Goal: Task Accomplishment & Management: Use online tool/utility

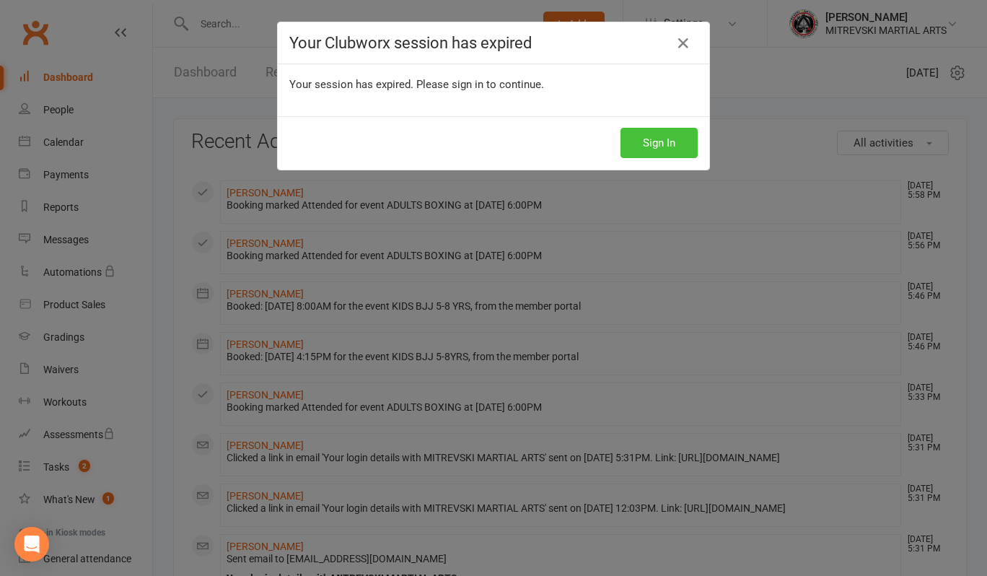
click at [667, 152] on button "Sign In" at bounding box center [659, 143] width 77 height 30
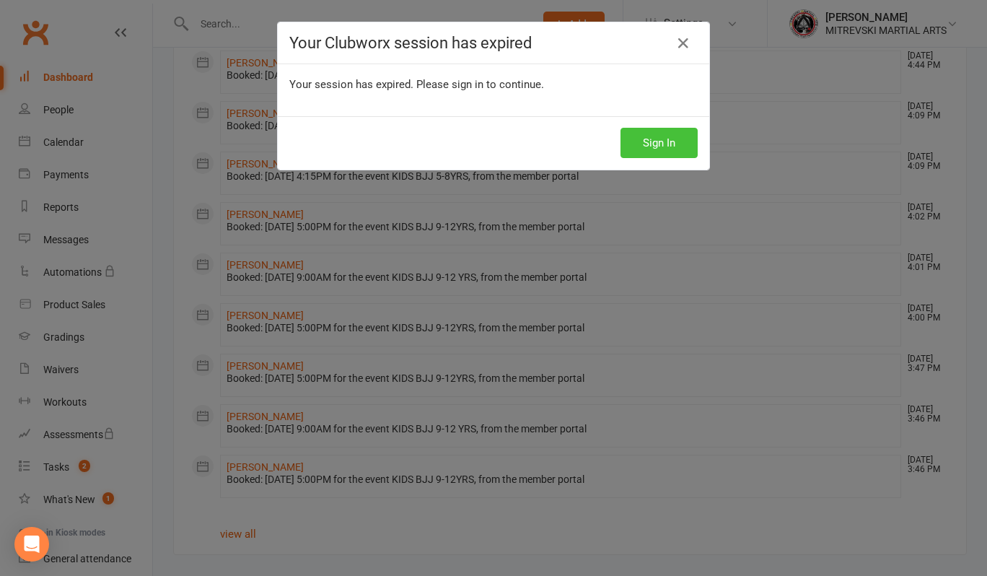
scroll to position [763, 0]
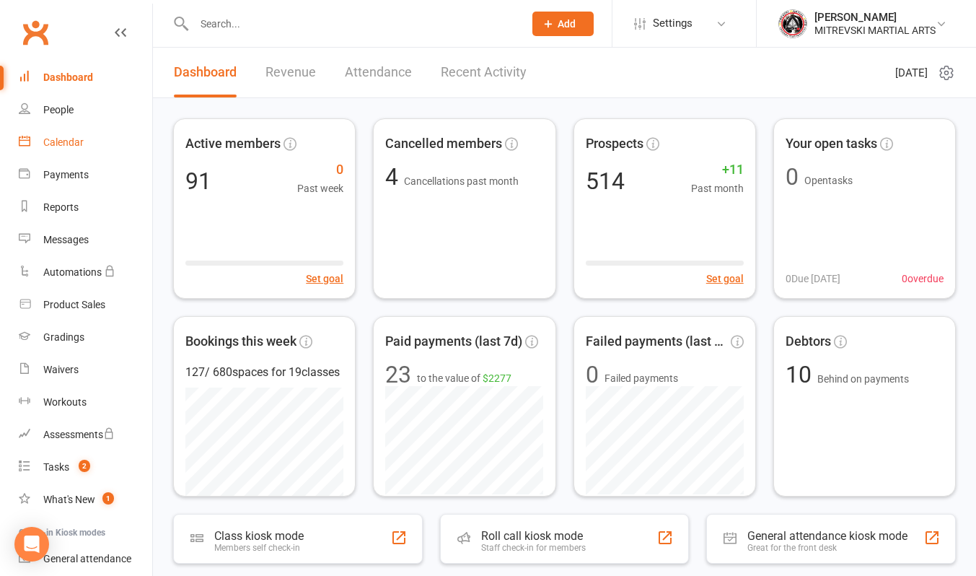
click at [76, 149] on link "Calendar" at bounding box center [85, 142] width 133 height 32
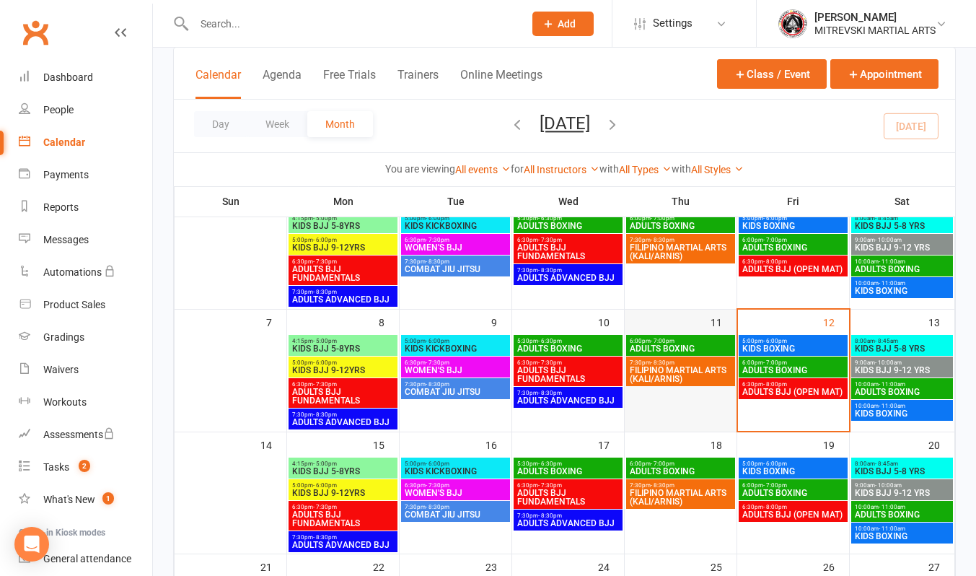
scroll to position [144, 0]
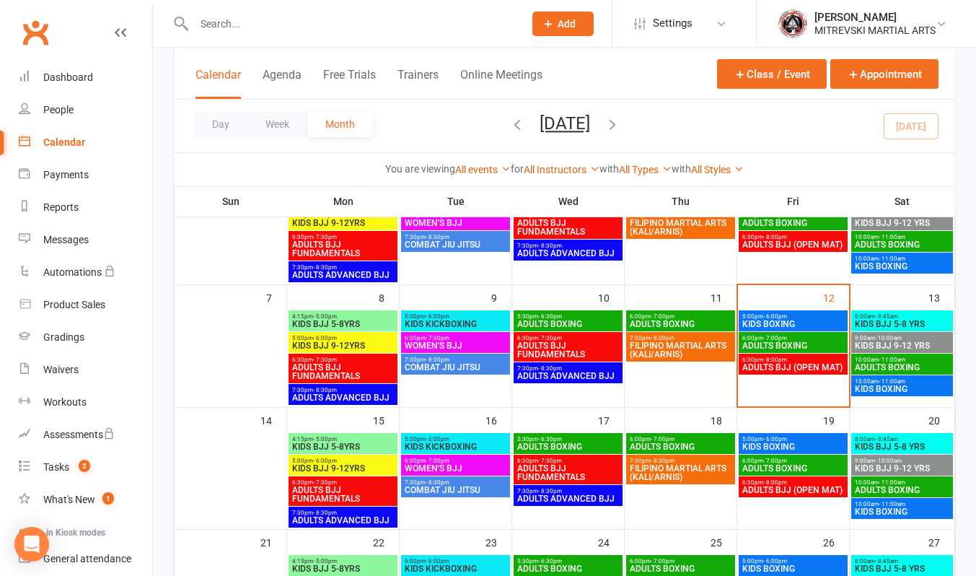
click at [888, 320] on span "KIDS BJJ 5-8 YRS" at bounding box center [902, 324] width 96 height 9
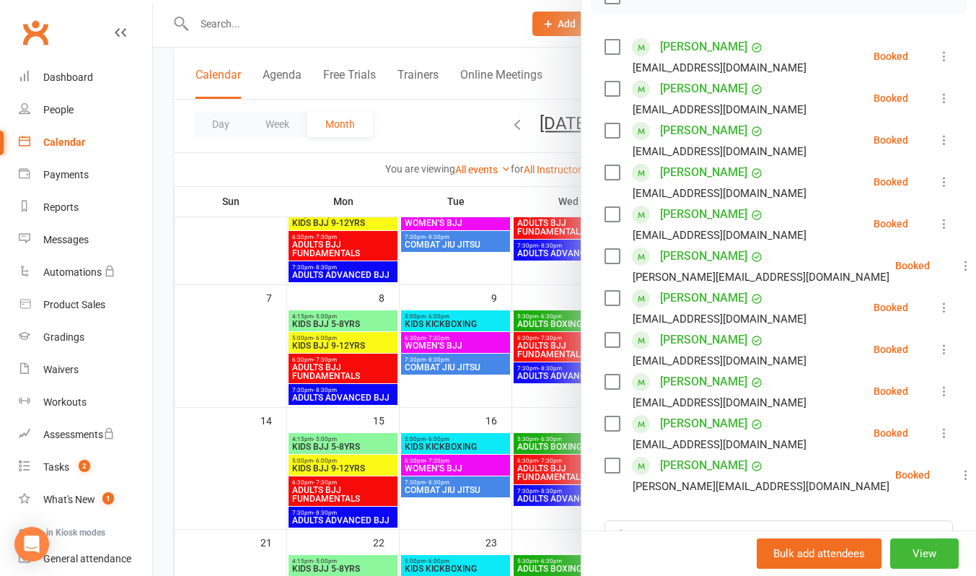
scroll to position [216, 0]
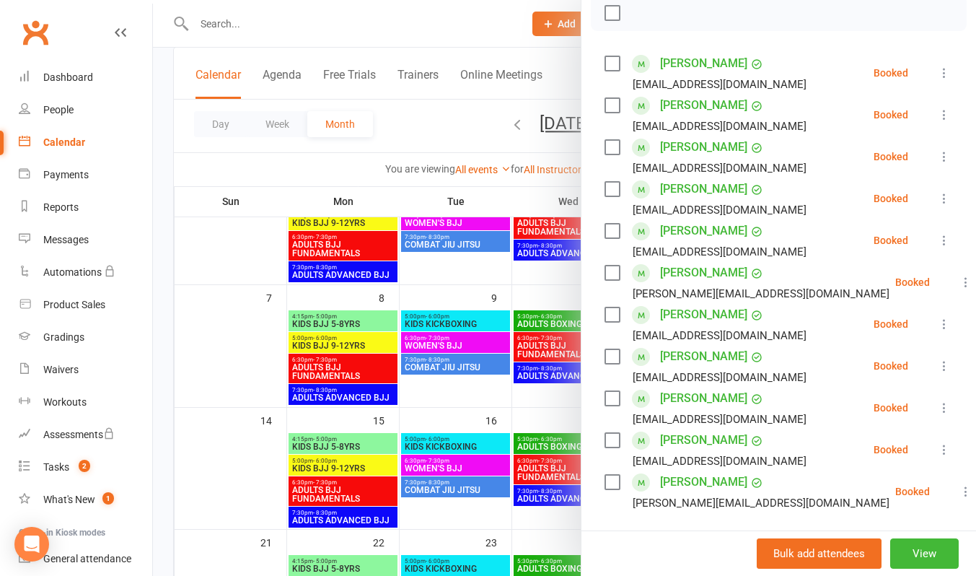
drag, startPoint x: 419, startPoint y: 35, endPoint x: 434, endPoint y: 39, distance: 14.9
click at [420, 35] on div at bounding box center [564, 288] width 823 height 576
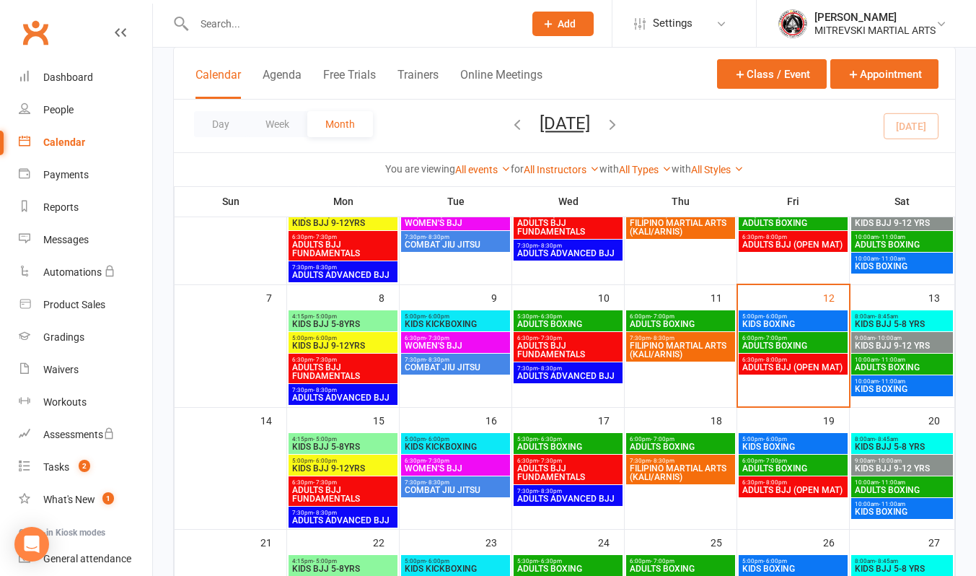
click at [883, 337] on span "- 10:00am" at bounding box center [888, 338] width 27 height 6
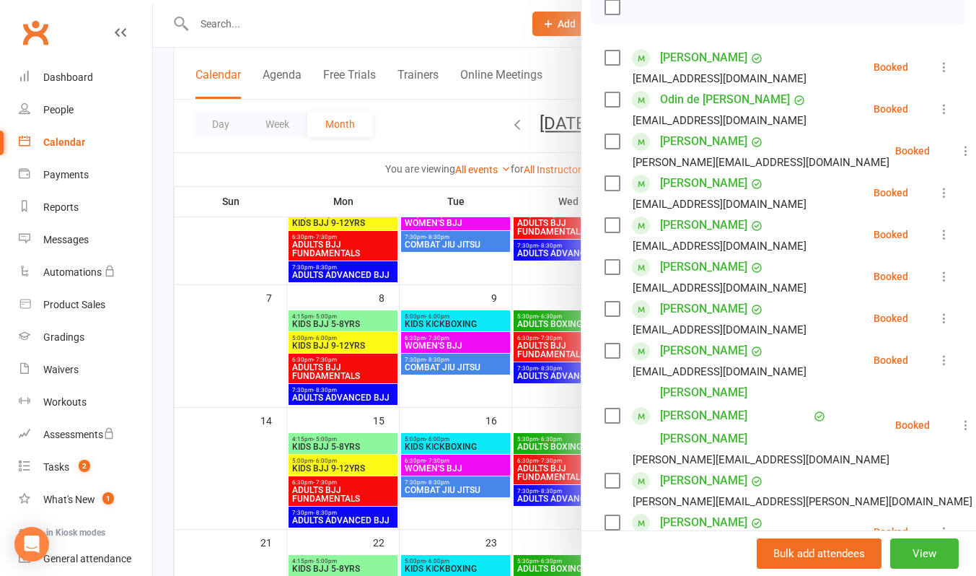
scroll to position [289, 0]
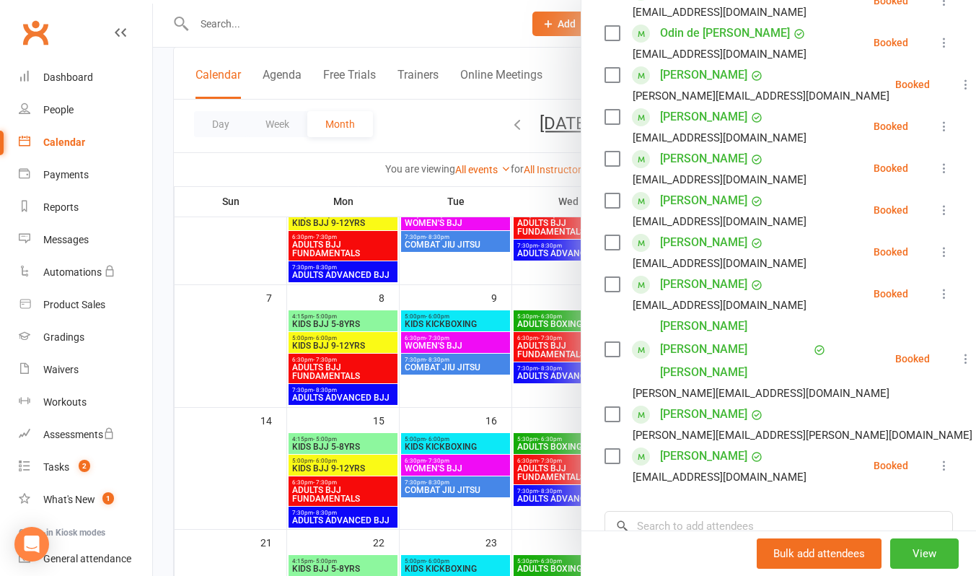
click at [476, 13] on div at bounding box center [564, 288] width 823 height 576
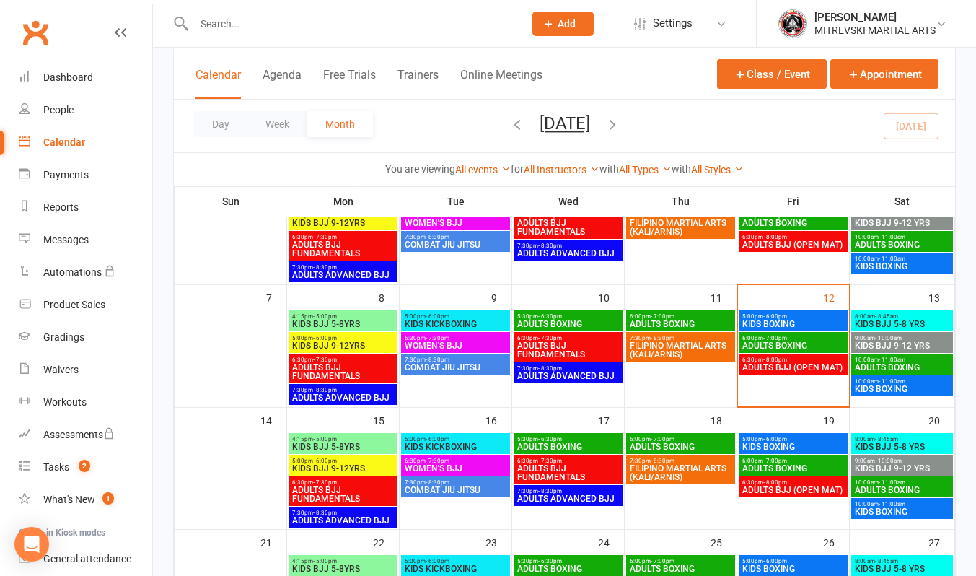
click at [888, 364] on span "ADULTS BOXING" at bounding box center [902, 367] width 96 height 9
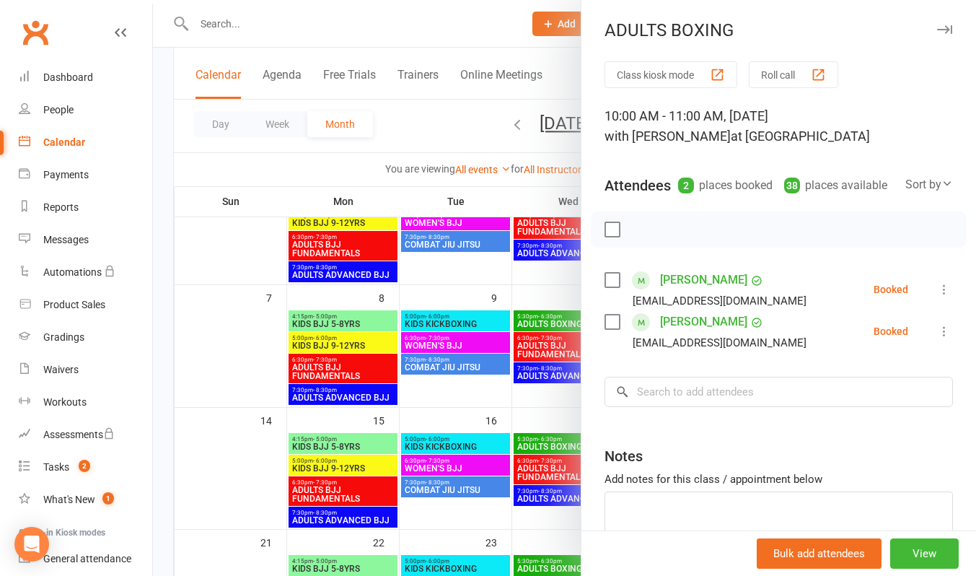
click at [478, 9] on div at bounding box center [564, 288] width 823 height 576
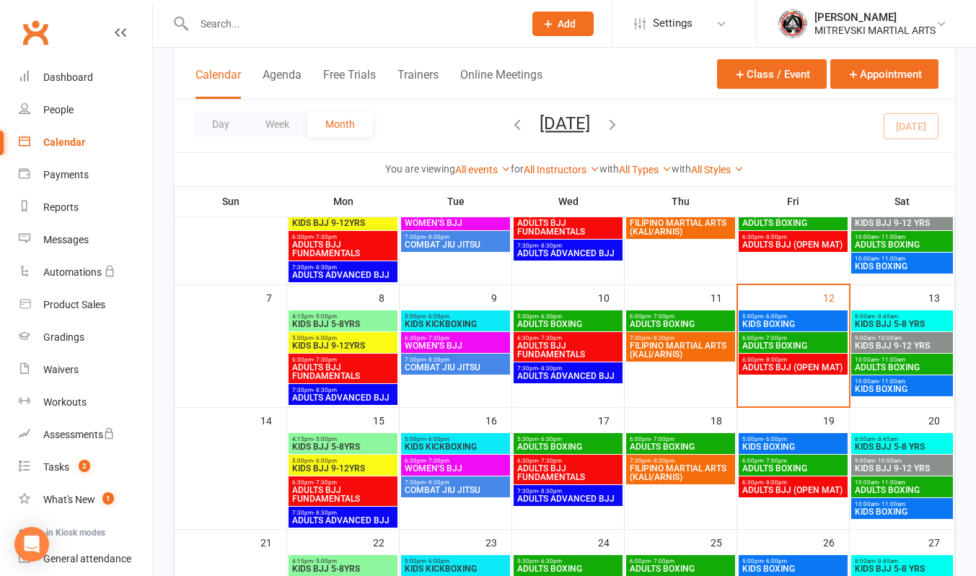
click at [906, 322] on span "KIDS BJJ 5-8 YRS" at bounding box center [902, 324] width 96 height 9
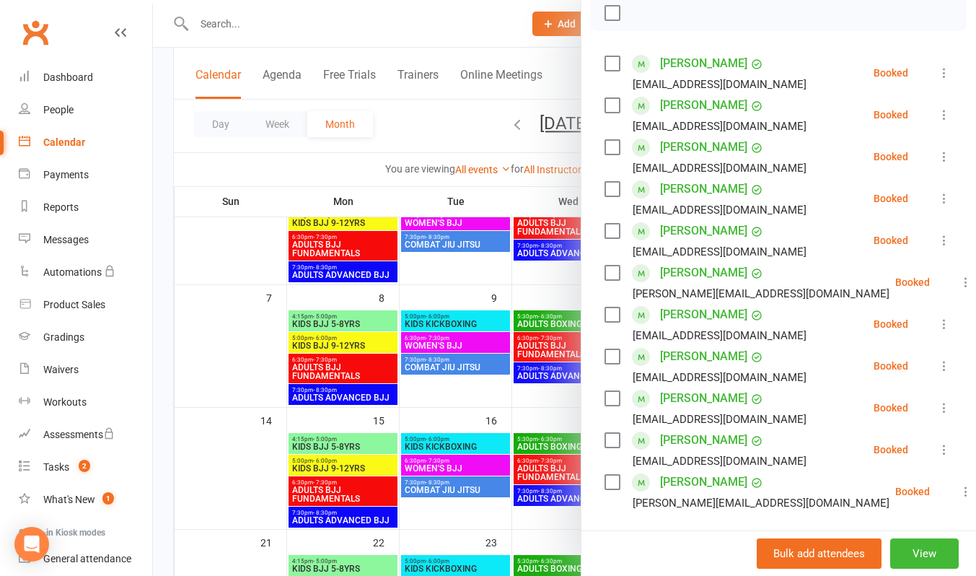
scroll to position [361, 0]
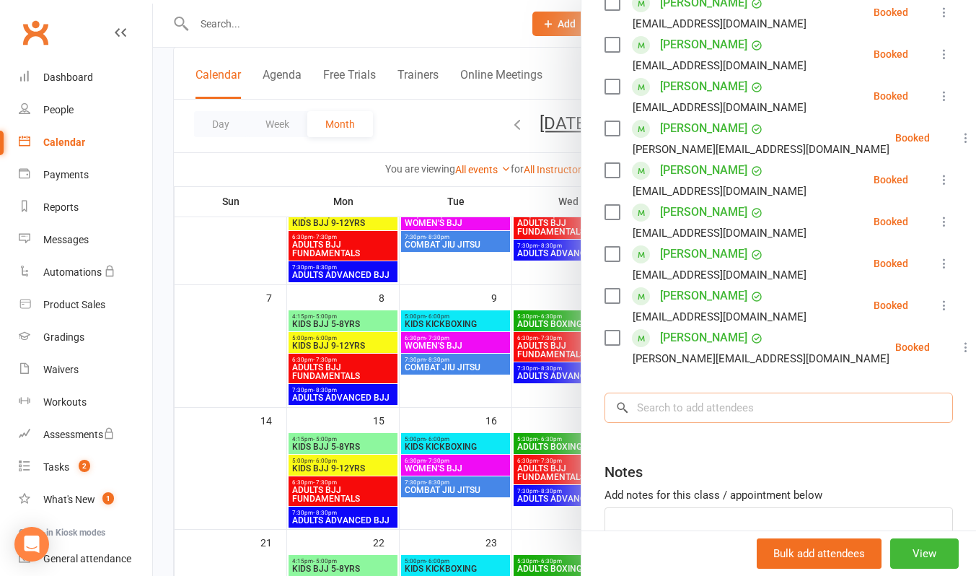
click at [684, 423] on input "search" at bounding box center [779, 408] width 349 height 30
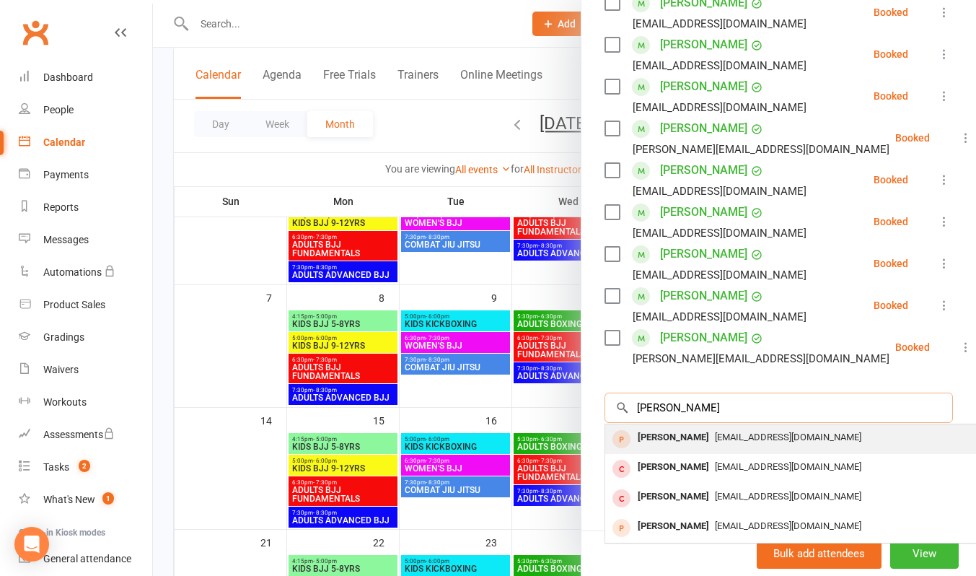
type input "celest"
click at [693, 448] on div "Celeste Arnedo" at bounding box center [673, 437] width 83 height 21
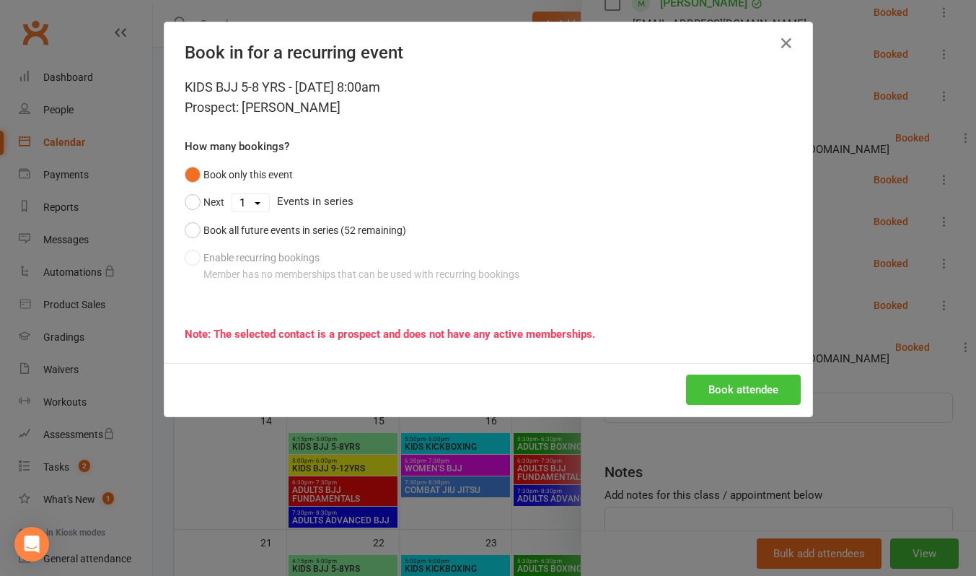
click at [729, 397] on button "Book attendee" at bounding box center [743, 389] width 115 height 30
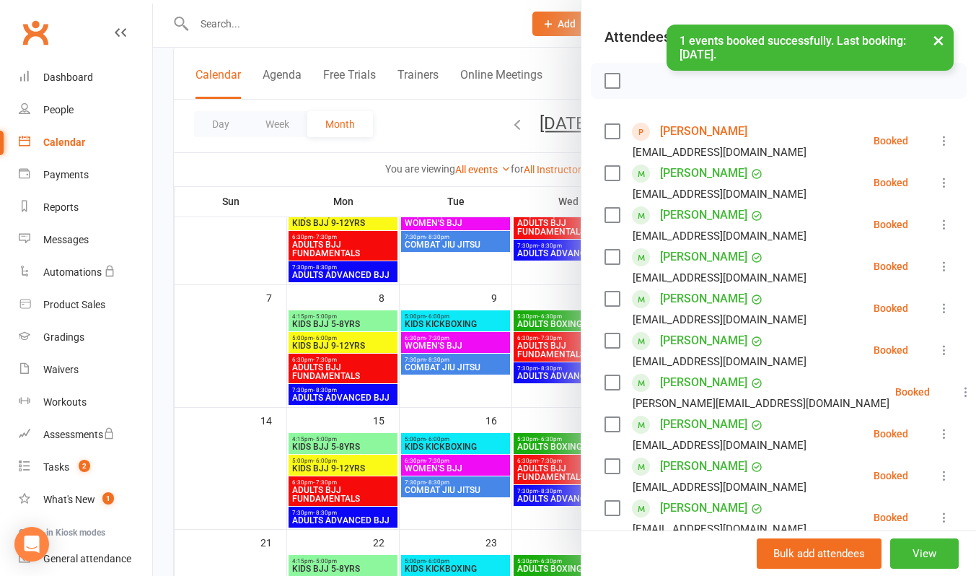
scroll to position [114, 0]
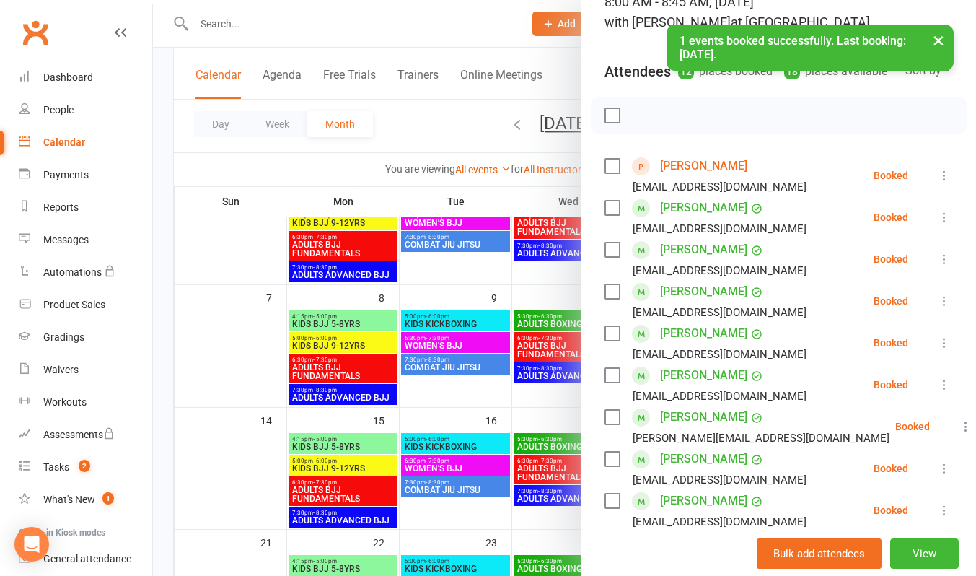
click at [704, 177] on link "Celeste Arnedo" at bounding box center [703, 165] width 87 height 23
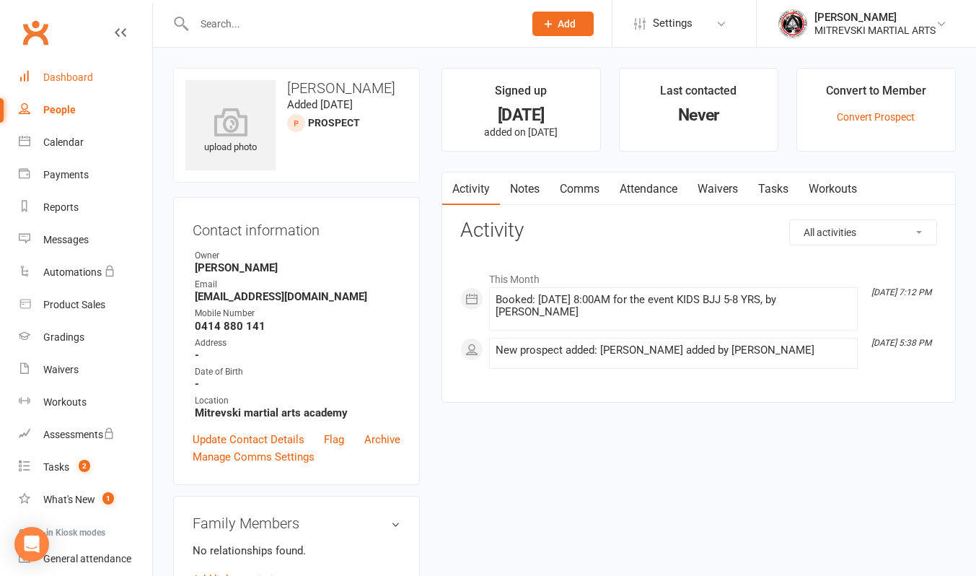
click at [73, 82] on div "Dashboard" at bounding box center [68, 77] width 50 height 12
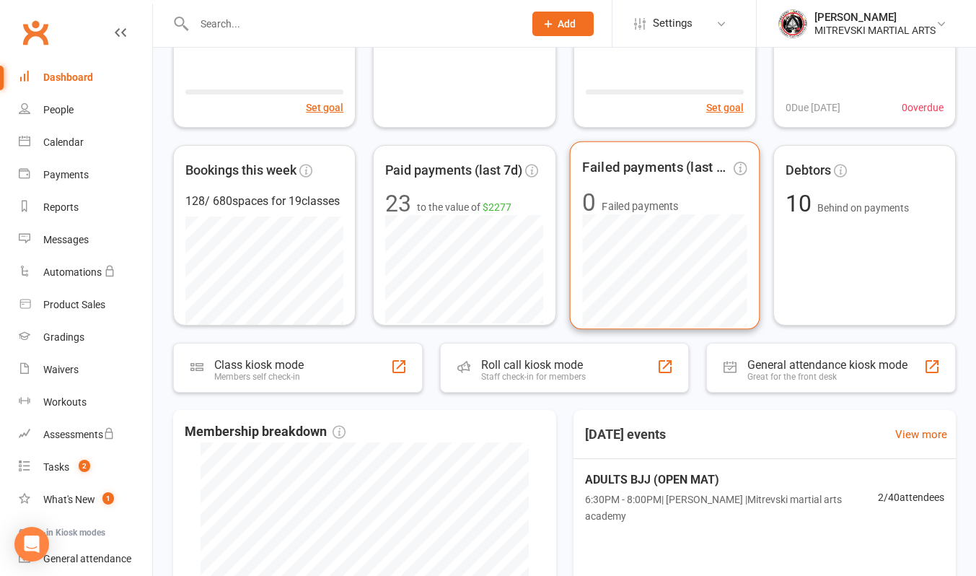
scroll to position [216, 0]
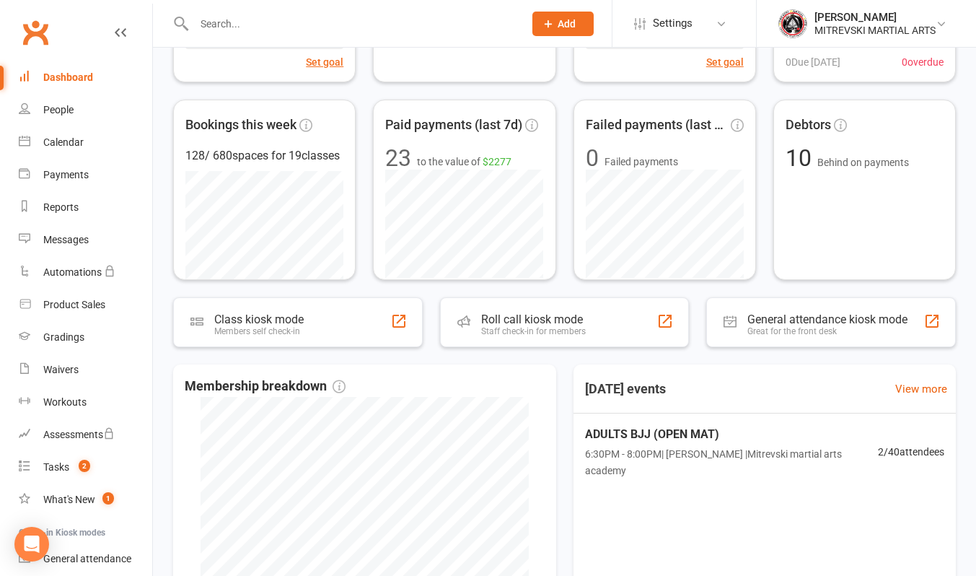
click at [63, 83] on div "Dashboard" at bounding box center [68, 77] width 50 height 12
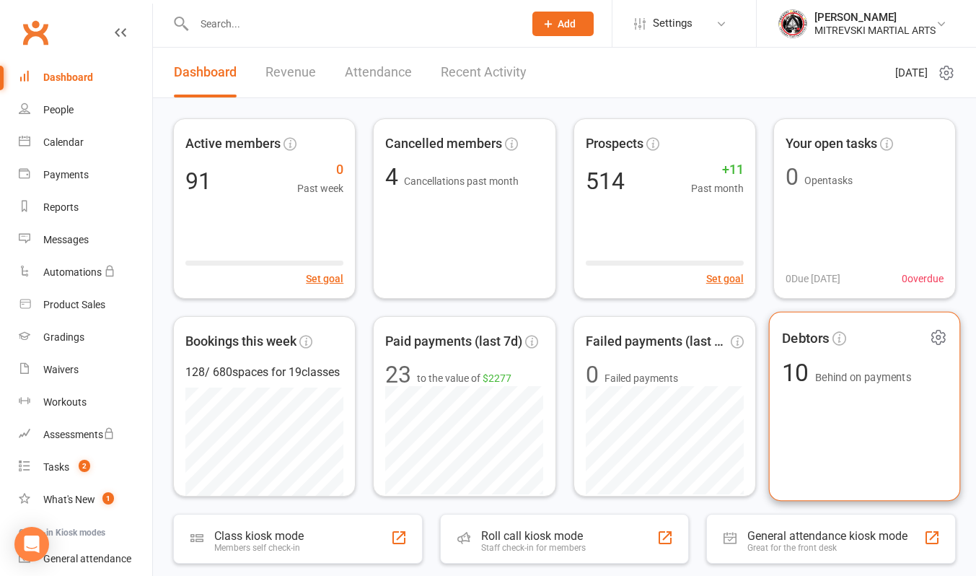
click at [824, 383] on span "Behind on payments" at bounding box center [863, 378] width 96 height 12
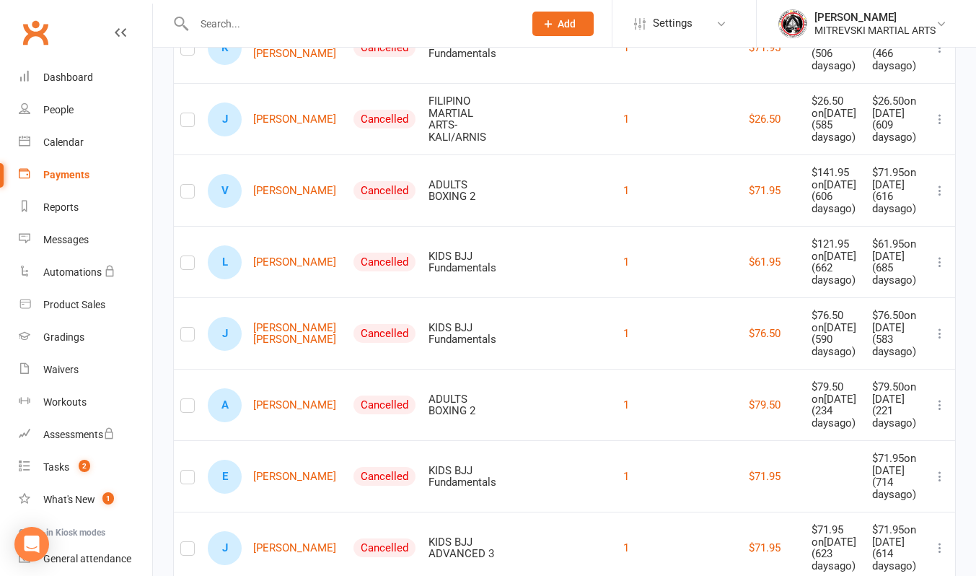
scroll to position [289, 0]
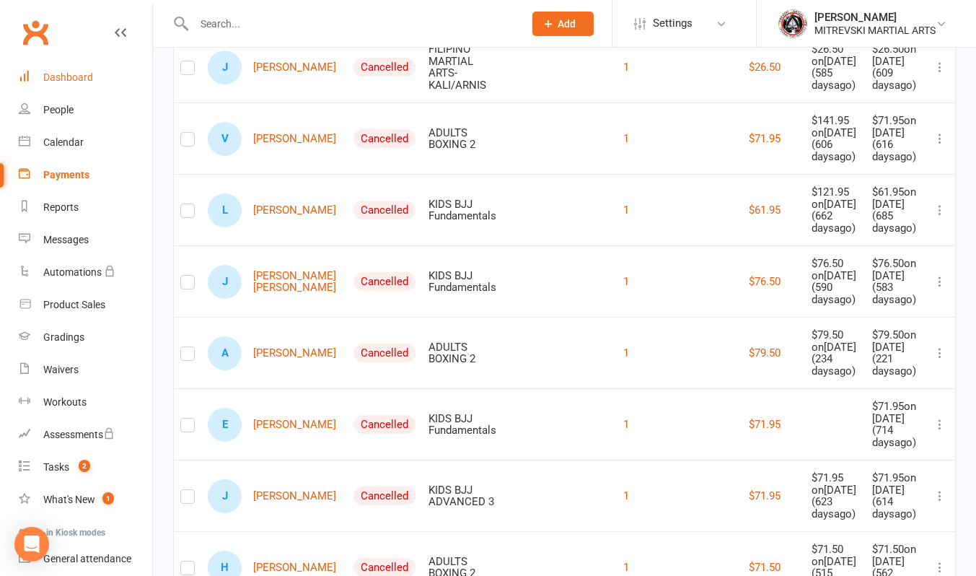
click at [75, 73] on div "Dashboard" at bounding box center [68, 77] width 50 height 12
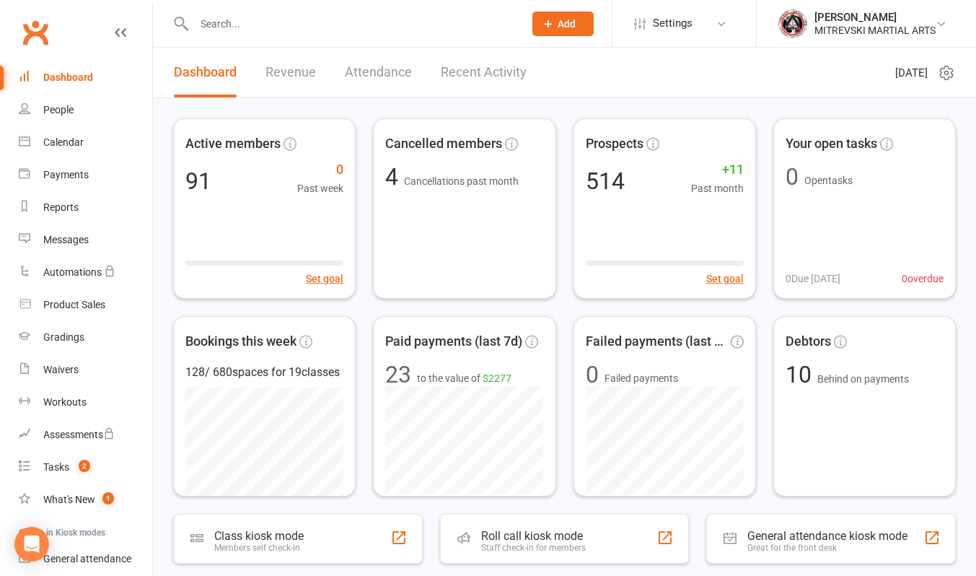
click at [482, 73] on link "Recent Activity" at bounding box center [484, 73] width 86 height 50
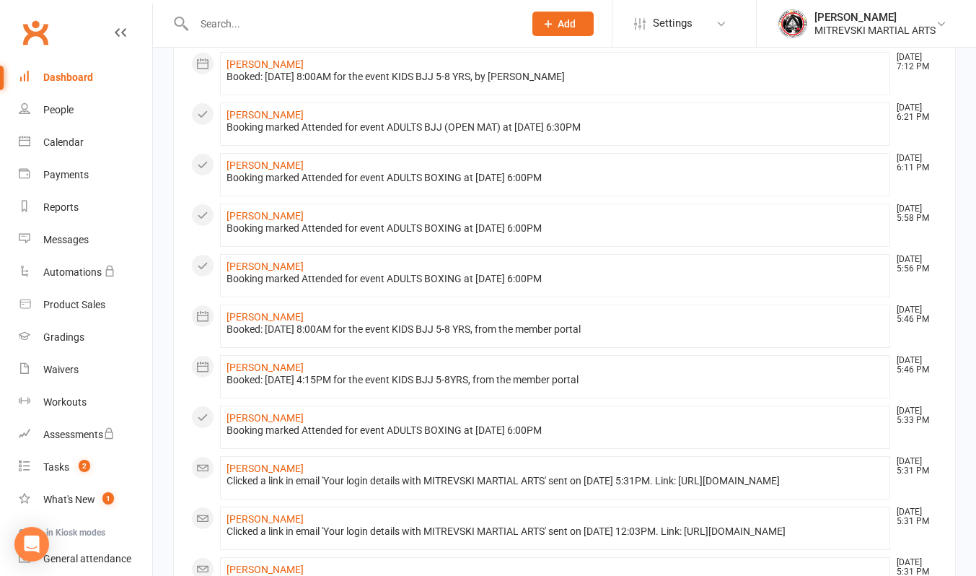
scroll to position [144, 0]
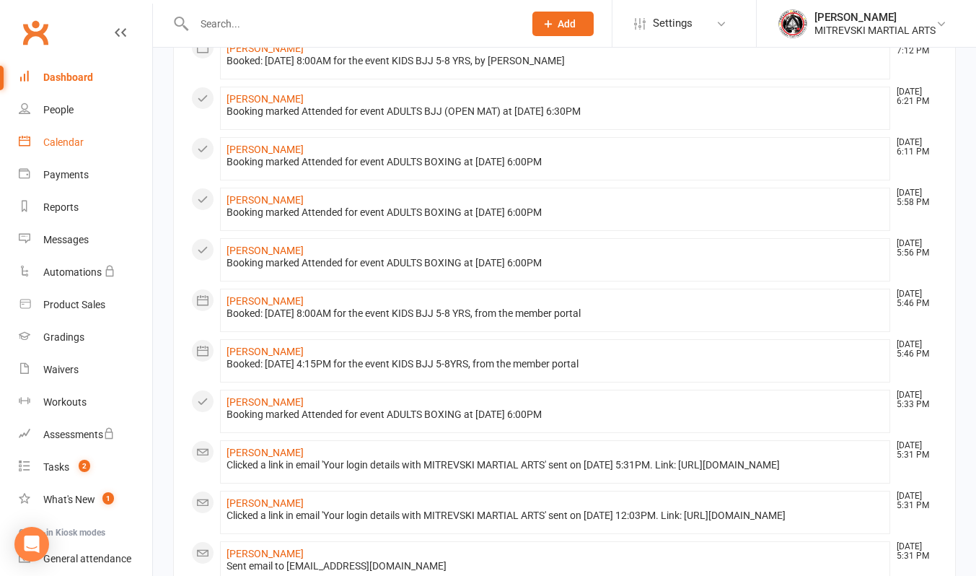
click at [61, 144] on div "Calendar" at bounding box center [63, 142] width 40 height 12
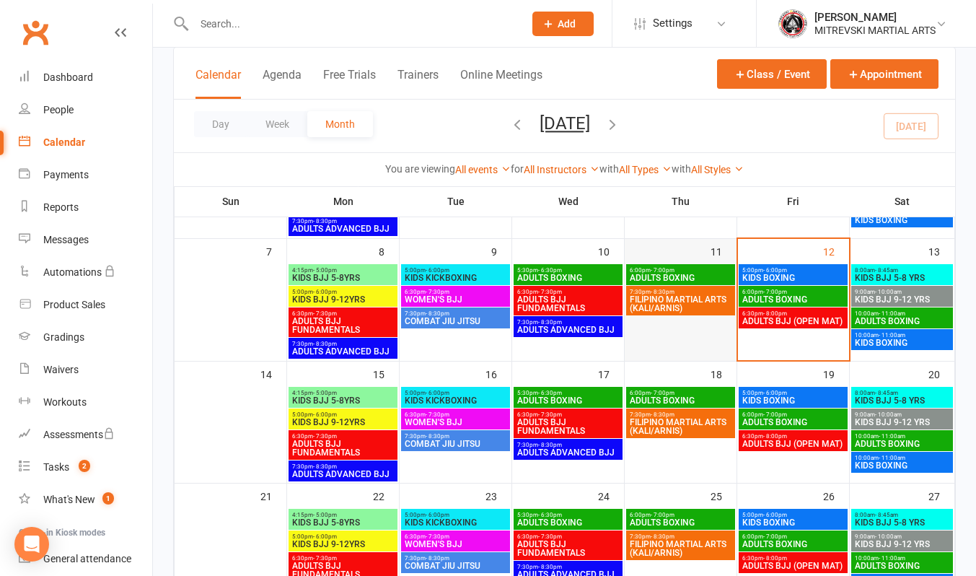
scroll to position [216, 0]
